Goal: Book appointment/travel/reservation

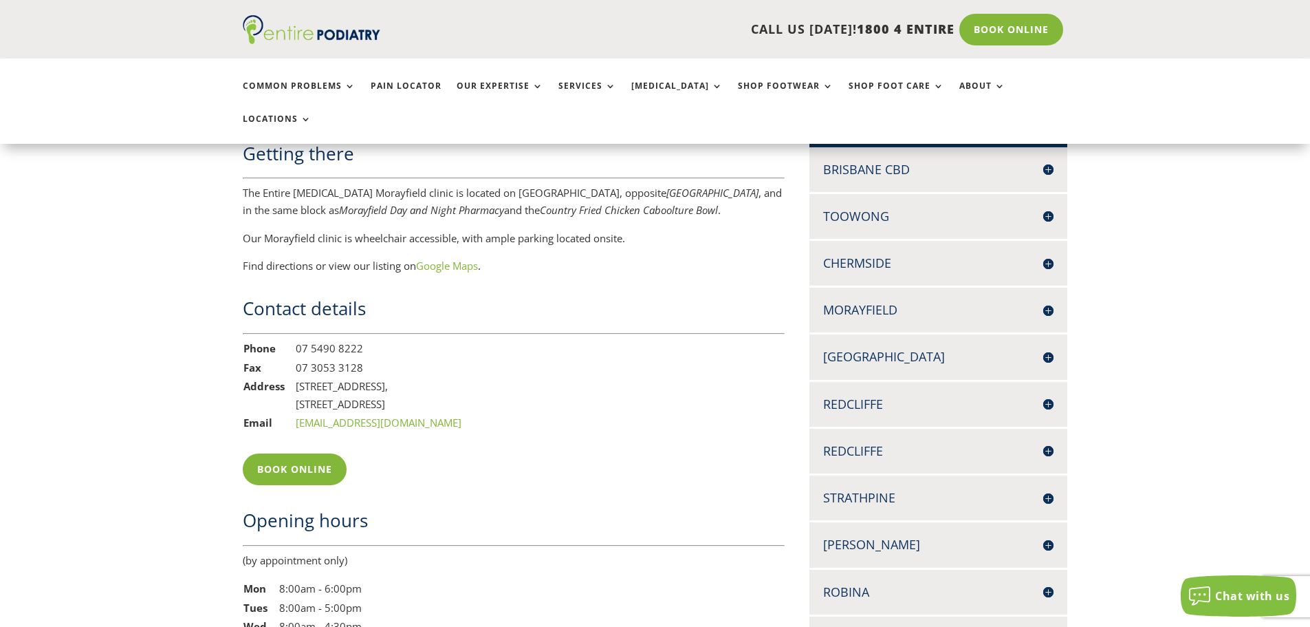
scroll to position [1045, 0]
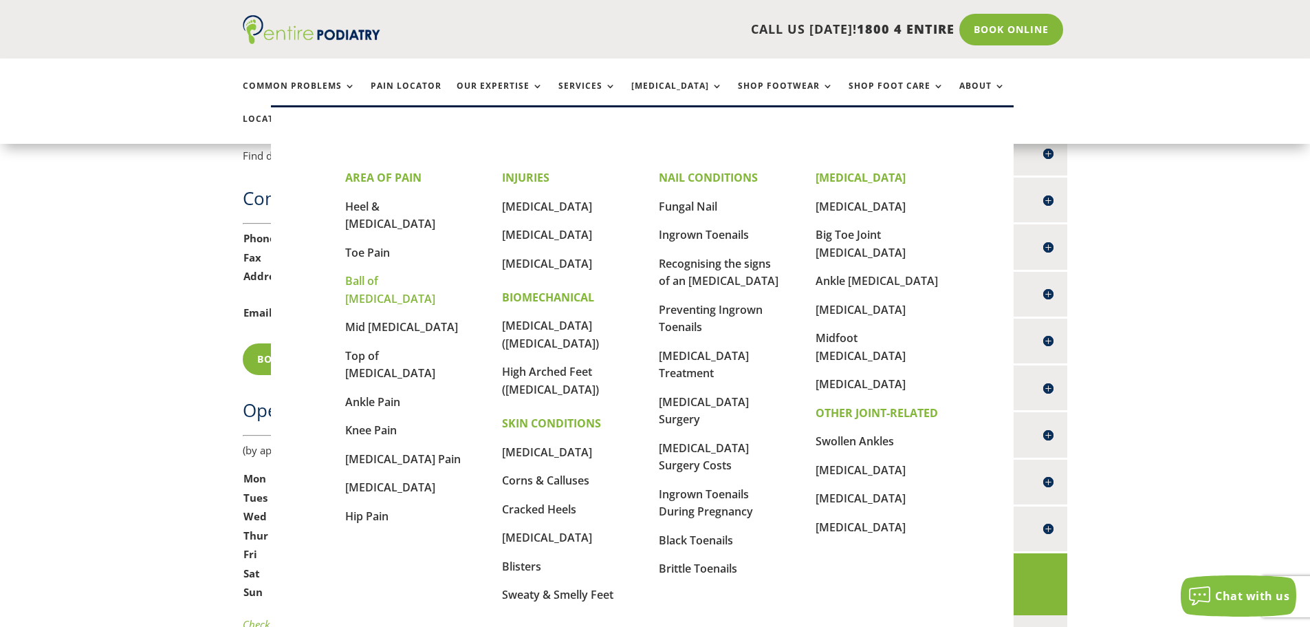
click at [417, 273] on link "Ball of [MEDICAL_DATA]" at bounding box center [390, 289] width 90 height 33
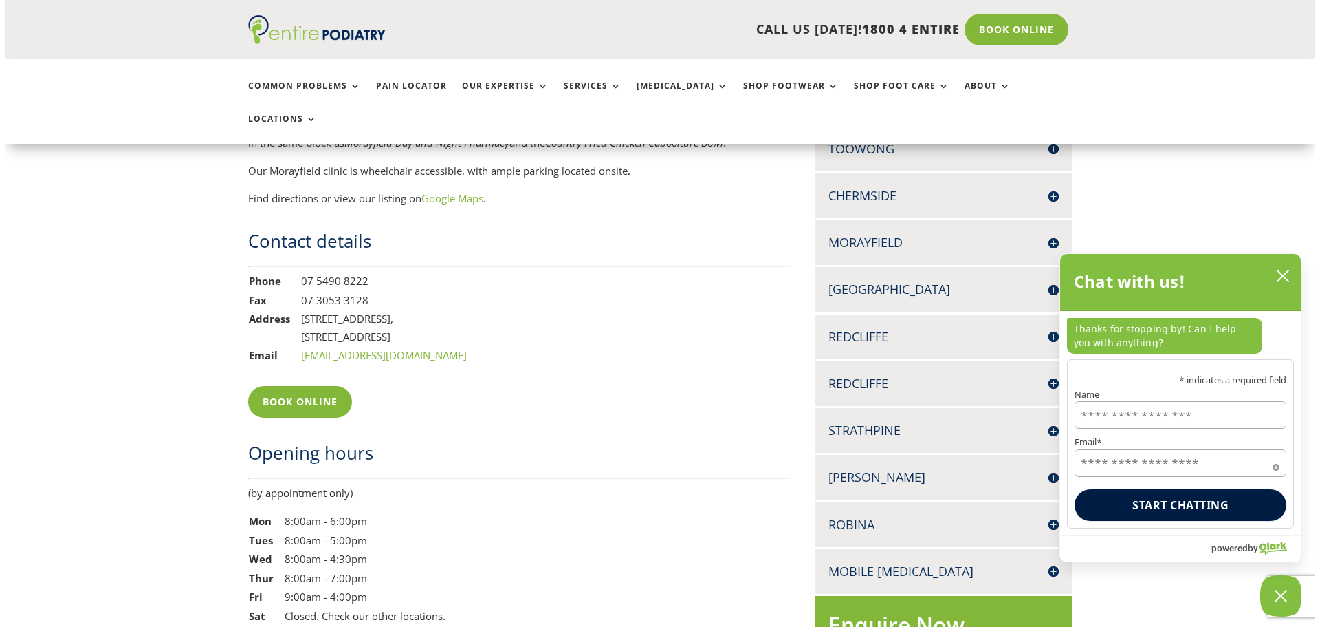
scroll to position [990, 0]
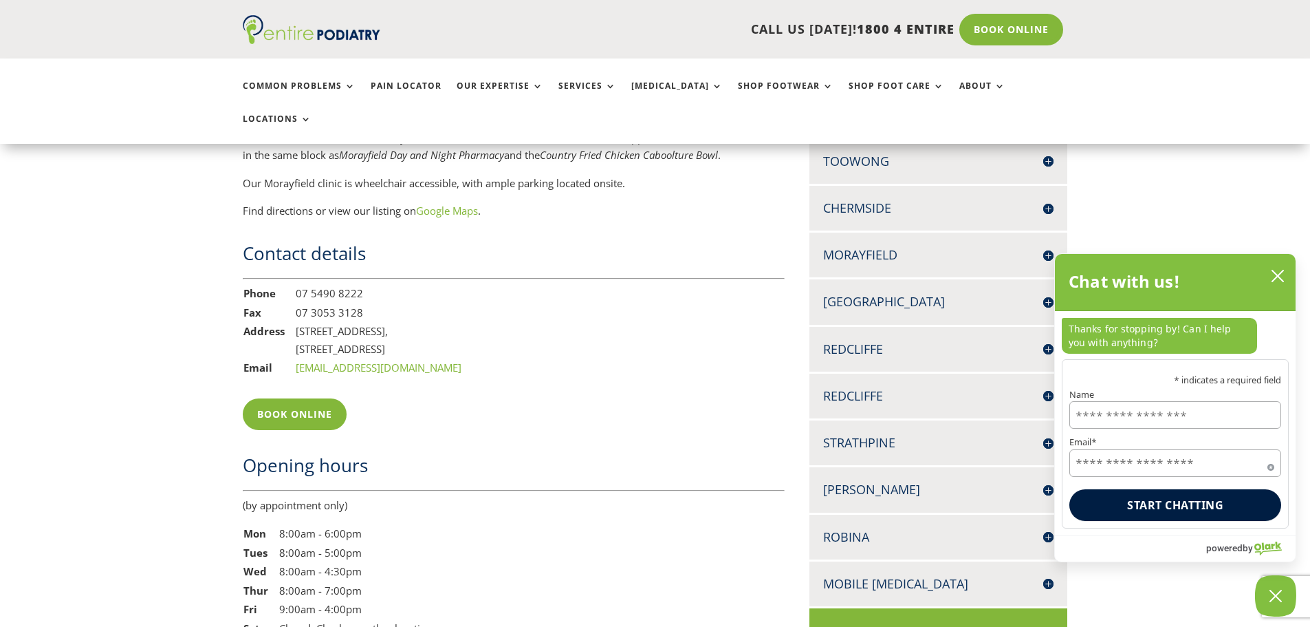
click at [923, 246] on h4 "Morayfield" at bounding box center [938, 254] width 231 height 17
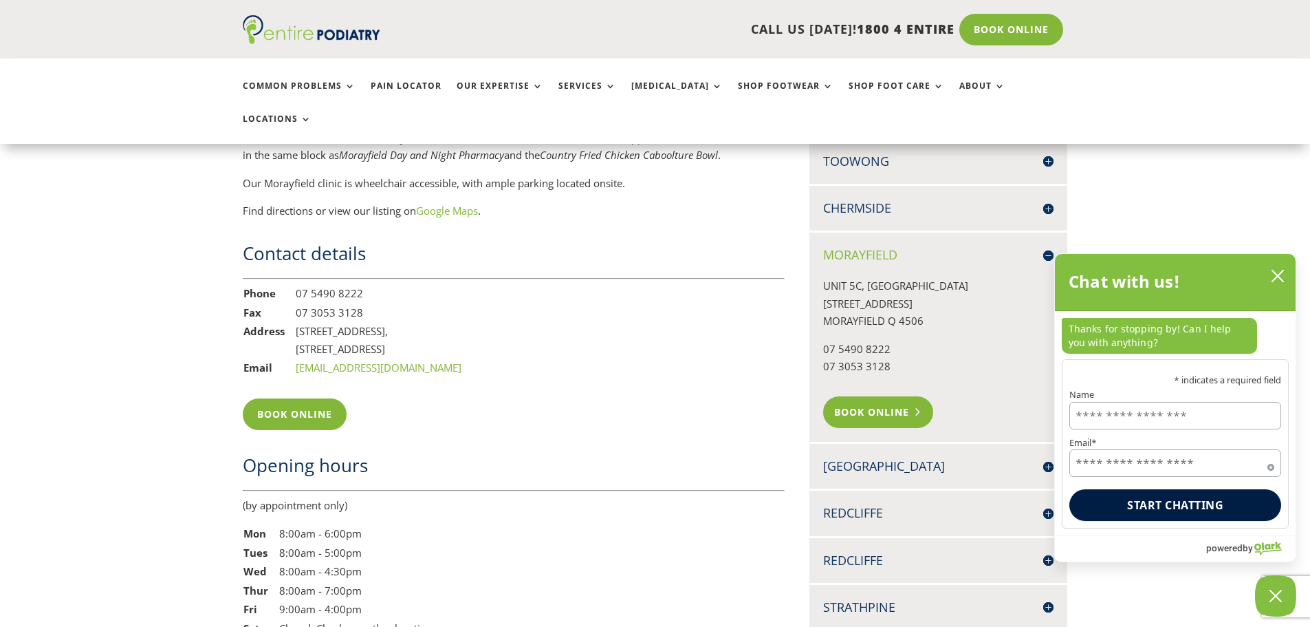
click at [869, 396] on link "Book Online" at bounding box center [878, 412] width 111 height 32
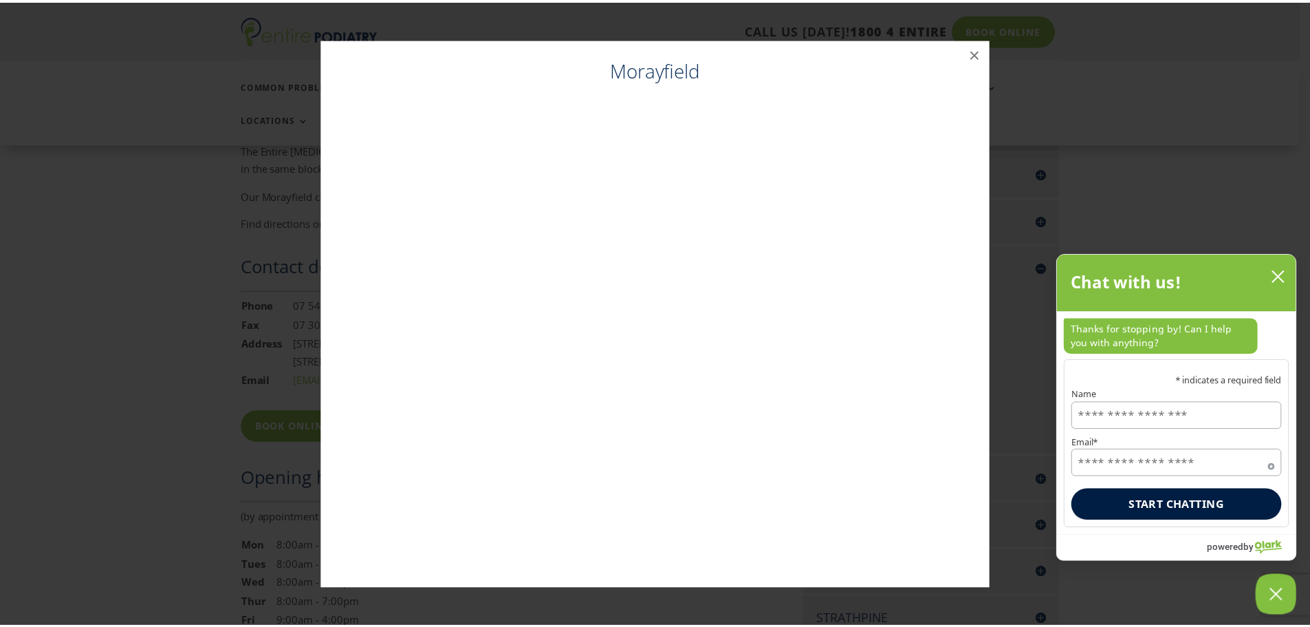
scroll to position [977, 0]
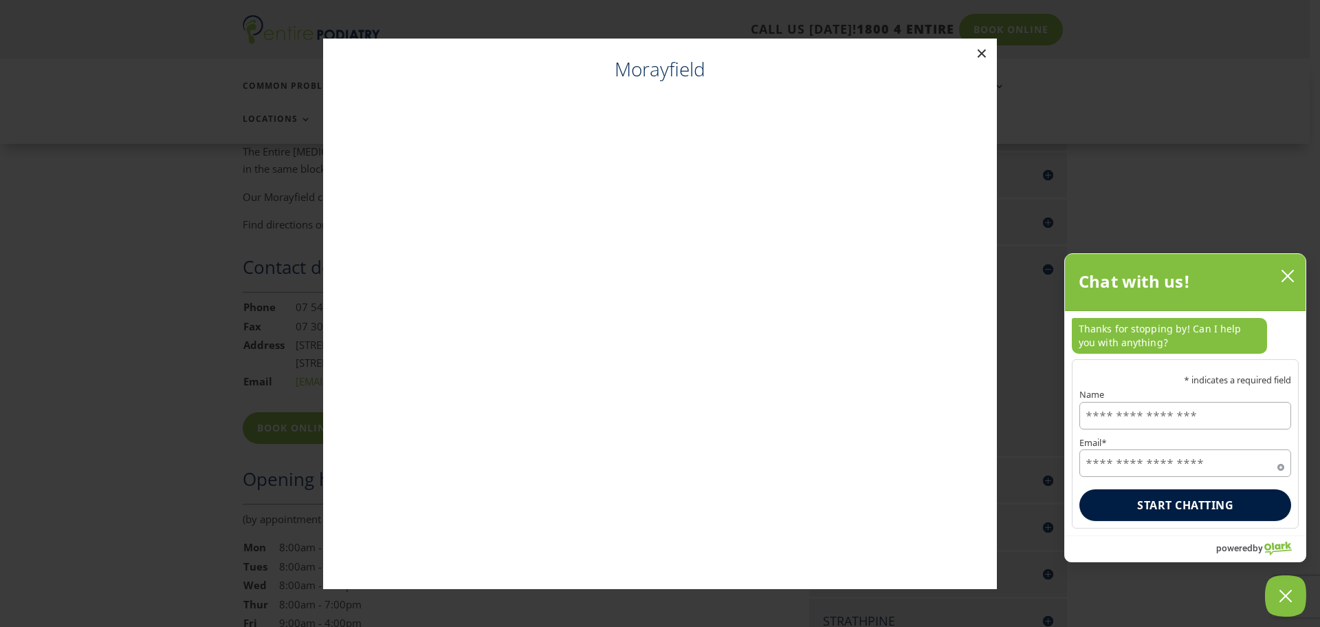
click at [979, 53] on button "×" at bounding box center [982, 54] width 30 height 30
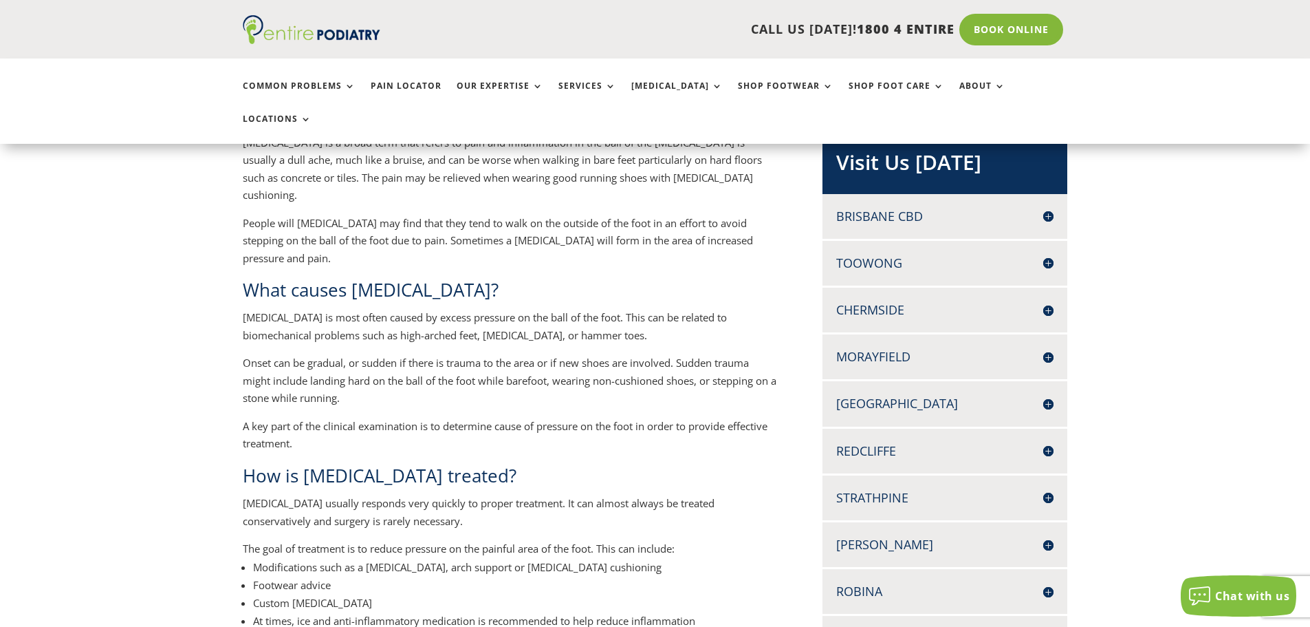
scroll to position [165, 0]
